Goal: Transaction & Acquisition: Purchase product/service

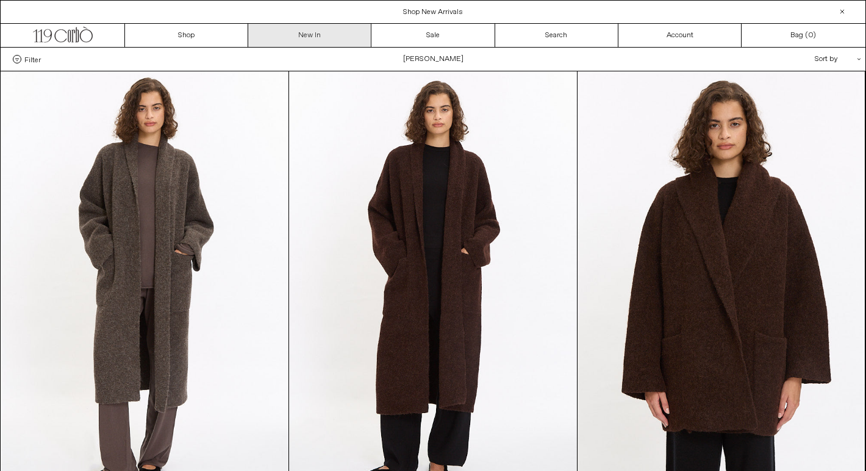
click at [315, 41] on link "New In" at bounding box center [309, 35] width 123 height 23
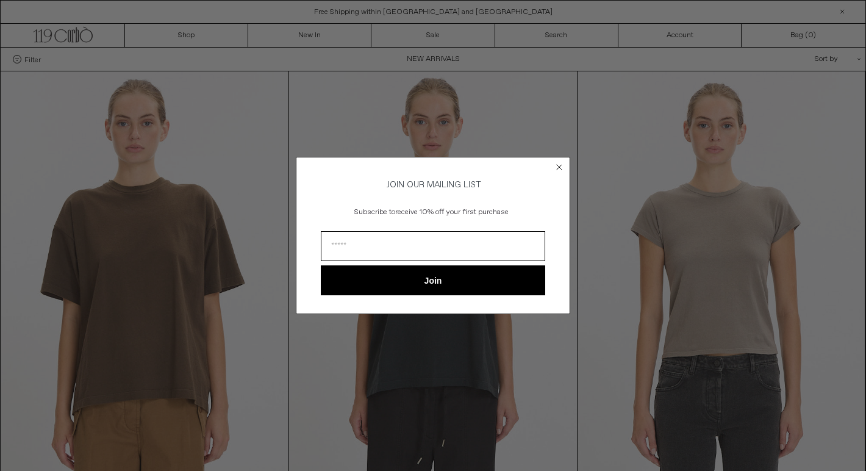
click at [558, 165] on icon "Close dialog" at bounding box center [559, 167] width 12 height 12
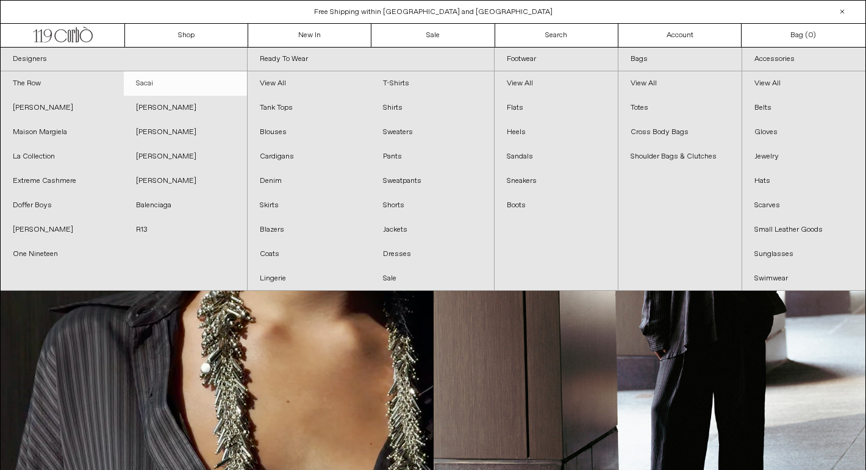
click at [152, 84] on link "Sacai" at bounding box center [185, 83] width 123 height 24
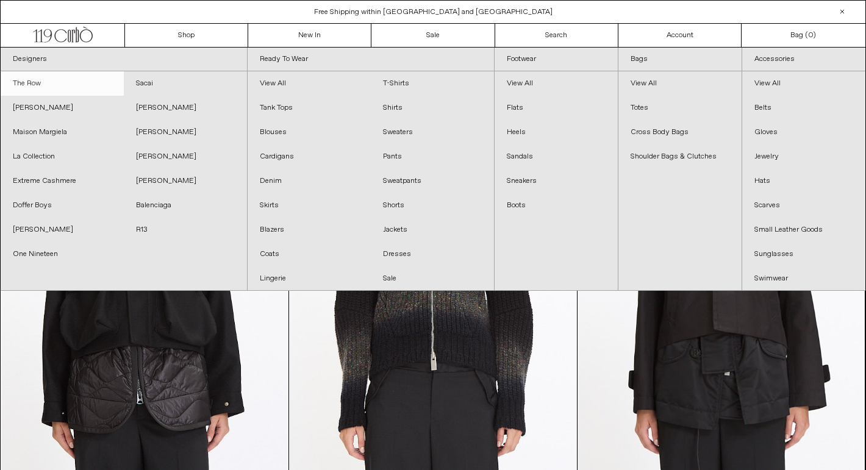
click at [30, 88] on link "The Row" at bounding box center [62, 83] width 123 height 24
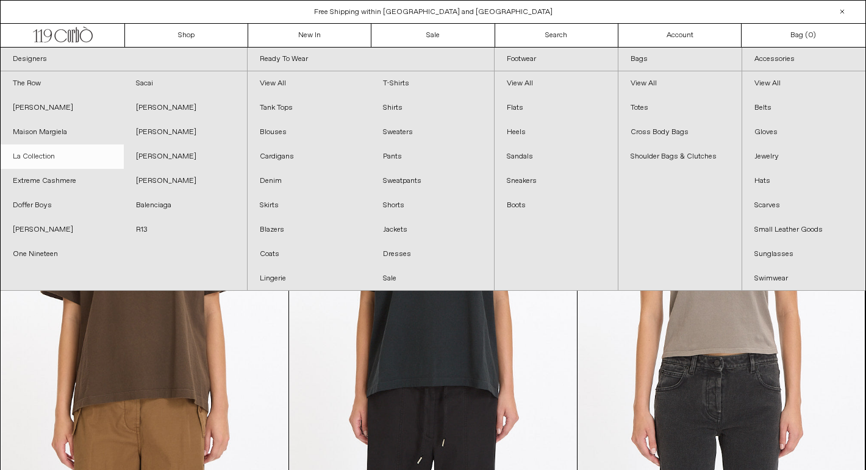
click at [75, 157] on link "La Collection" at bounding box center [62, 157] width 123 height 24
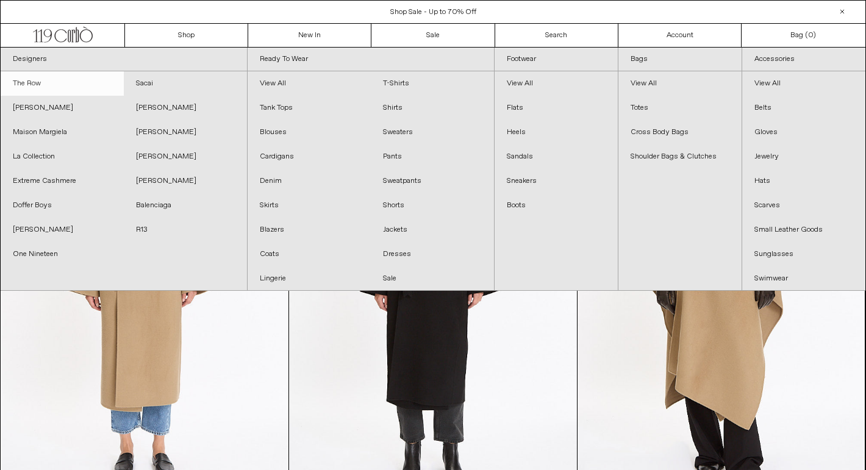
click at [52, 81] on link "The Row" at bounding box center [62, 83] width 123 height 24
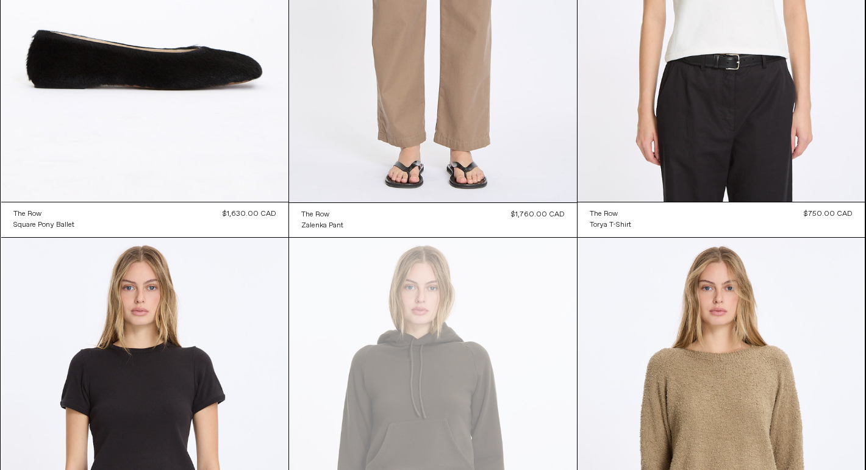
scroll to position [4971, 0]
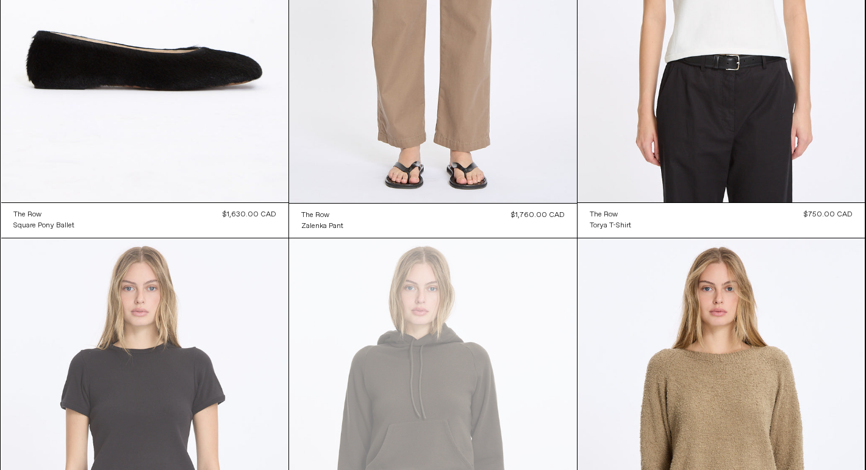
click at [262, 289] on at bounding box center [145, 454] width 288 height 431
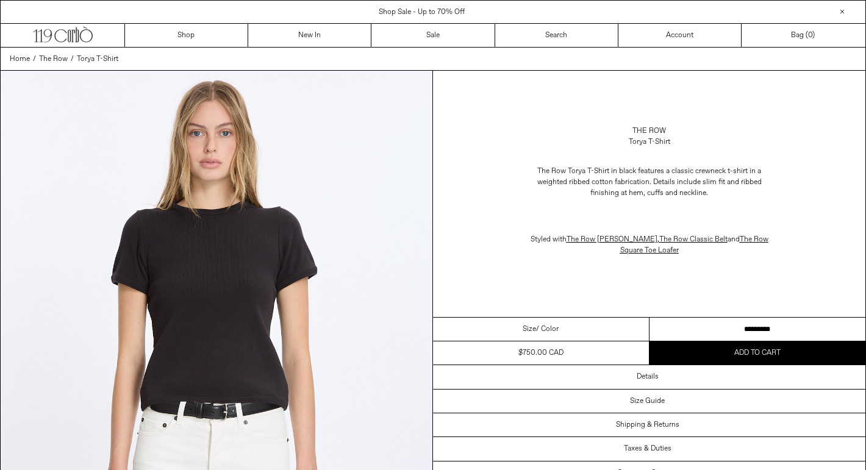
click at [750, 328] on select "**********" at bounding box center [758, 330] width 217 height 24
